Goal: Find contact information: Find contact information

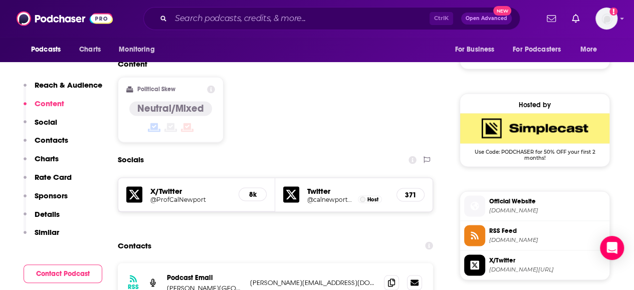
scroll to position [801, 0]
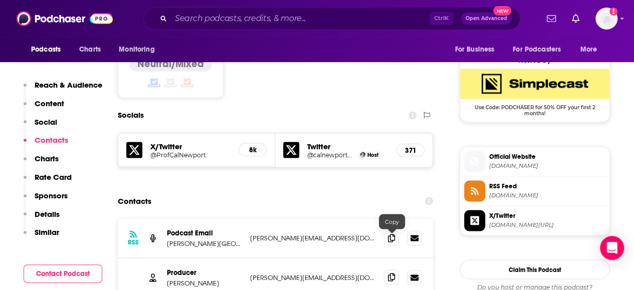
click at [384, 258] on div "Producer Jesse Miller jesse@calnewport.com jesse@calnewport.com" at bounding box center [275, 277] width 315 height 39
click at [392, 269] on span at bounding box center [391, 276] width 15 height 15
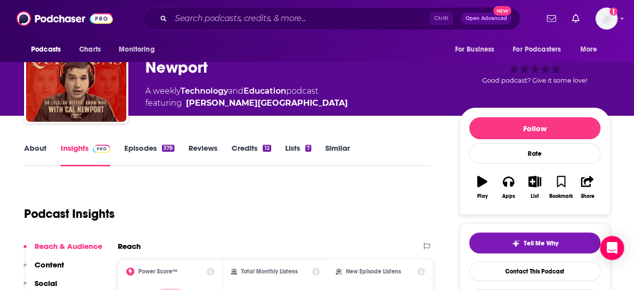
scroll to position [100, 0]
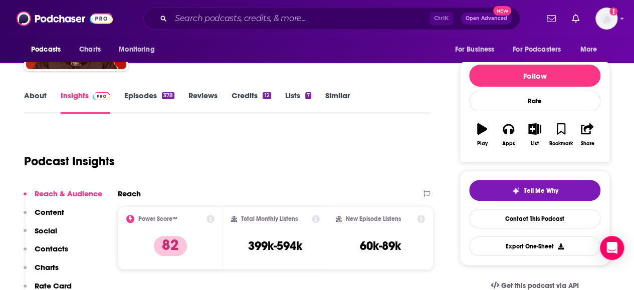
drag, startPoint x: 336, startPoint y: 91, endPoint x: 355, endPoint y: 16, distance: 77.6
click at [336, 91] on link "Similar" at bounding box center [337, 102] width 25 height 23
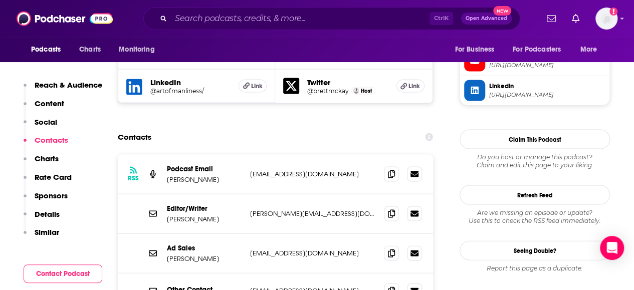
scroll to position [1002, 0]
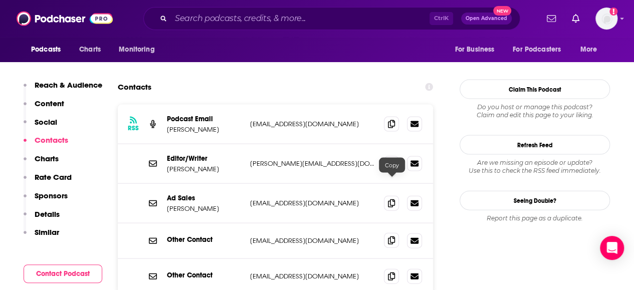
click at [394, 236] on icon at bounding box center [391, 240] width 7 height 8
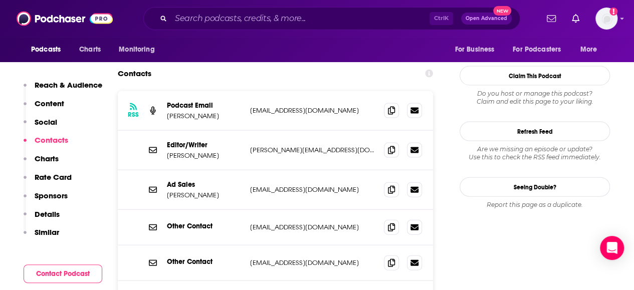
scroll to position [1102, 0]
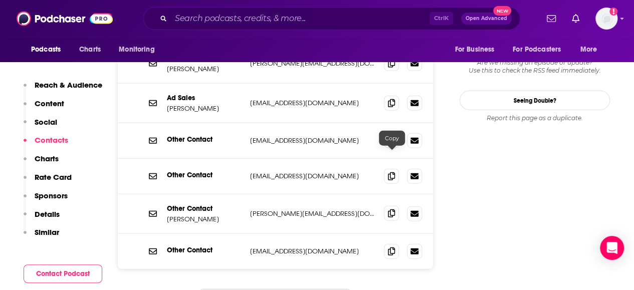
click at [395, 209] on icon at bounding box center [391, 213] width 7 height 8
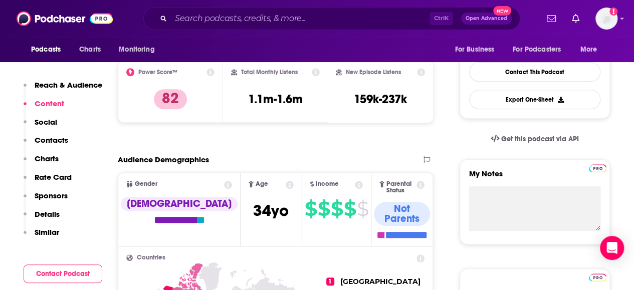
scroll to position [0, 0]
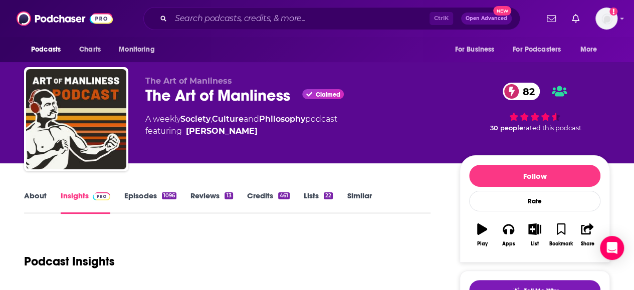
drag, startPoint x: 359, startPoint y: 199, endPoint x: 392, endPoint y: 1, distance: 200.6
click at [360, 199] on link "Similar" at bounding box center [359, 202] width 25 height 23
